Goal: Transaction & Acquisition: Book appointment/travel/reservation

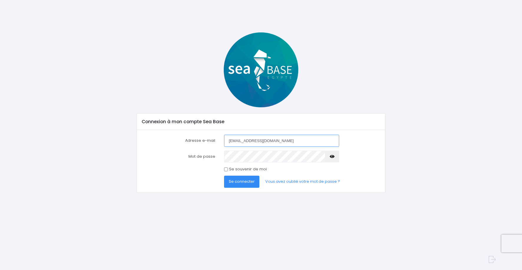
type input "[EMAIL_ADDRESS][DOMAIN_NAME]"
click at [303, 182] on link "Vous avez oublié votre mot de passe ?" at bounding box center [302, 181] width 84 height 12
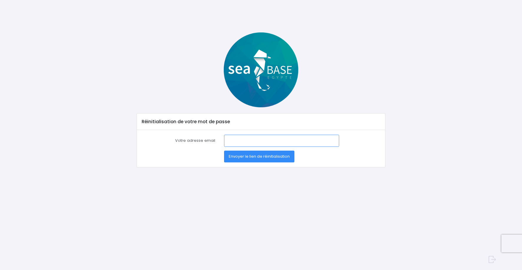
click at [230, 138] on input "Votre adresse email" at bounding box center [281, 140] width 115 height 12
type input "[EMAIL_ADDRESS][DOMAIN_NAME]"
click at [259, 157] on span "Envoyer le lien de réinitialisation" at bounding box center [259, 156] width 61 height 6
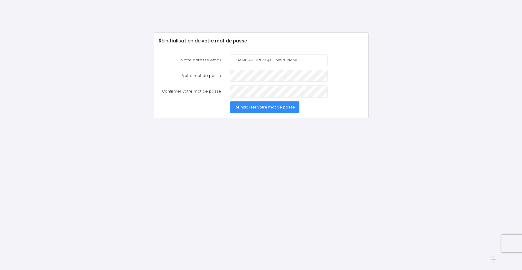
type input "haroldcertain@hotmail.fr"
click at [265, 107] on span "Réinitialiser votre mot de passe" at bounding box center [264, 107] width 60 height 6
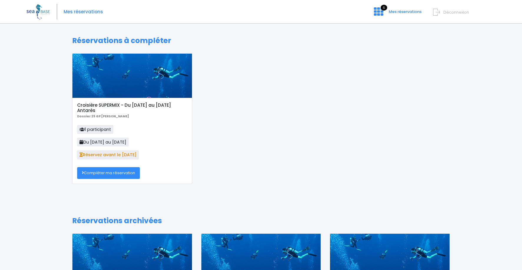
click at [267, 80] on div "Croisière SUPERMIX - Du [DATE] au [DATE] Antarès Dossier 25 GP [PERSON_NAME] 1 …" at bounding box center [261, 122] width 386 height 139
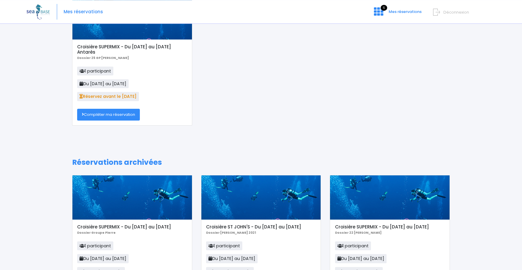
scroll to position [41, 0]
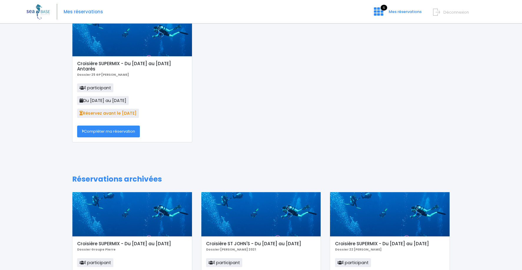
click at [117, 132] on link "Compléter ma réservation" at bounding box center [108, 131] width 63 height 12
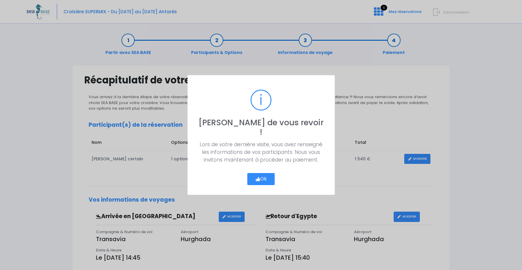
click at [265, 173] on button "Ok" at bounding box center [261, 179] width 28 height 12
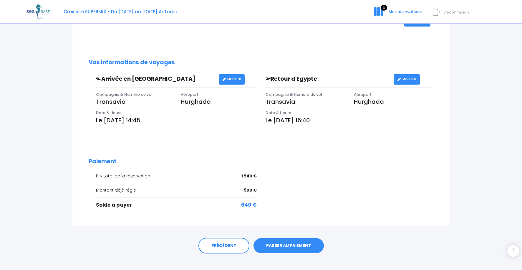
scroll to position [144, 0]
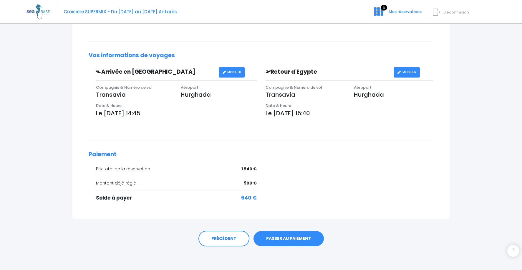
click at [291, 238] on link "PASSER AU PAIEMENT" at bounding box center [288, 238] width 70 height 15
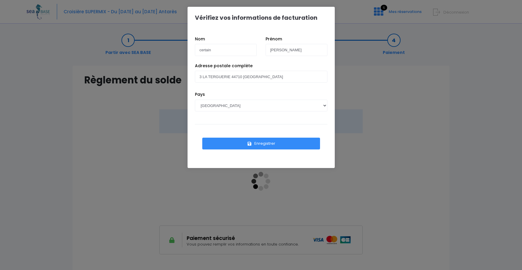
click at [265, 144] on button "Enregistrer" at bounding box center [261, 143] width 118 height 12
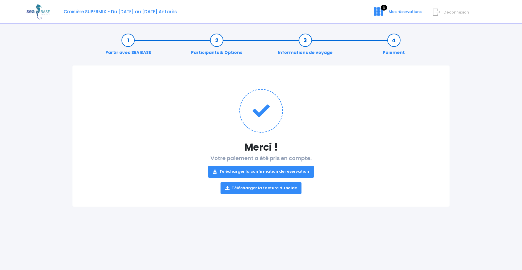
click at [262, 172] on link "Télécharger la confirmation de réservation" at bounding box center [261, 171] width 106 height 12
